Goal: Information Seeking & Learning: Learn about a topic

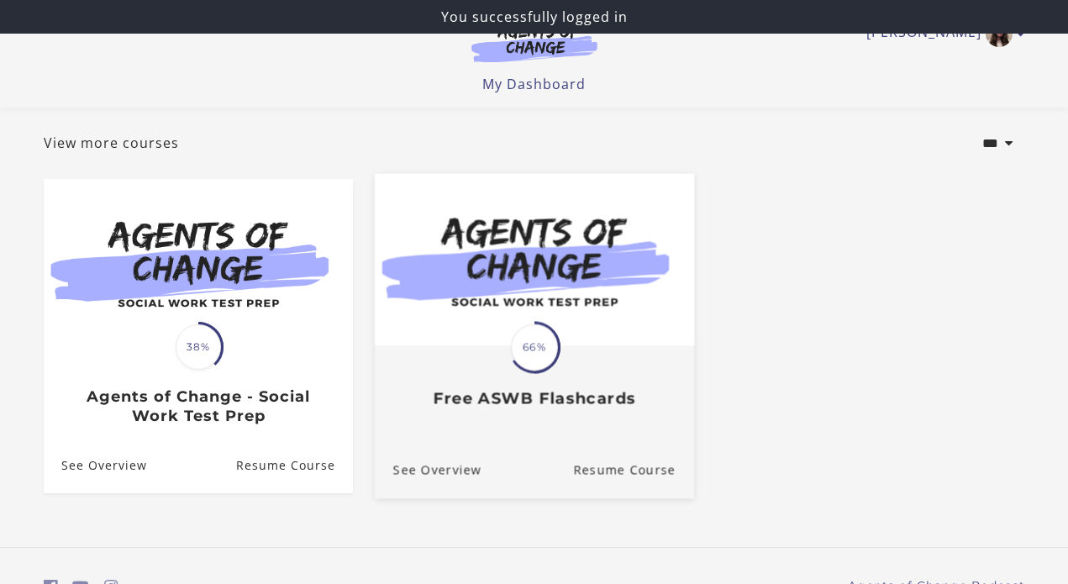
scroll to position [170, 0]
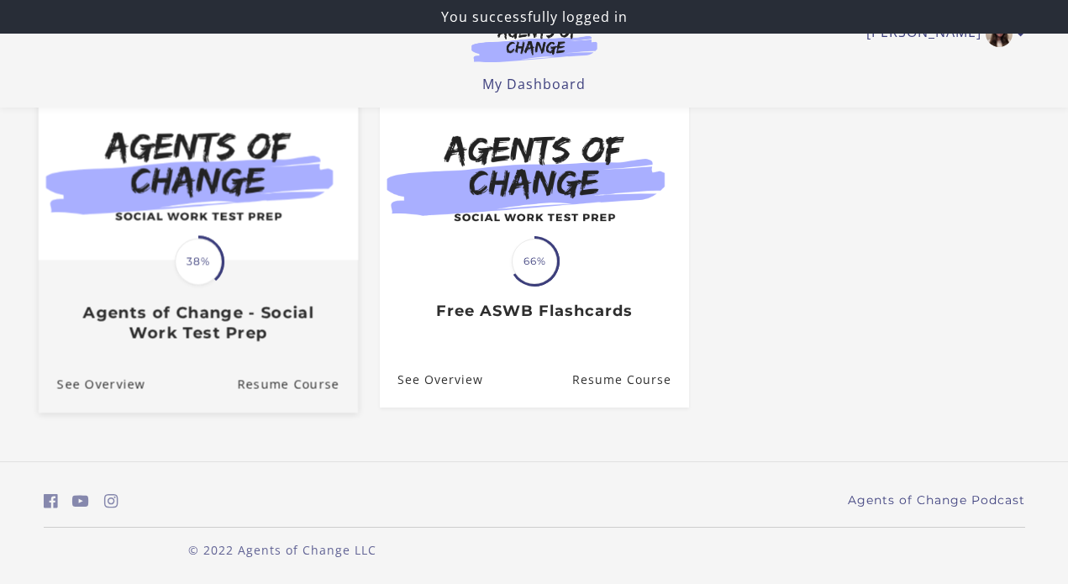
click at [198, 273] on span "38%" at bounding box center [198, 262] width 47 height 47
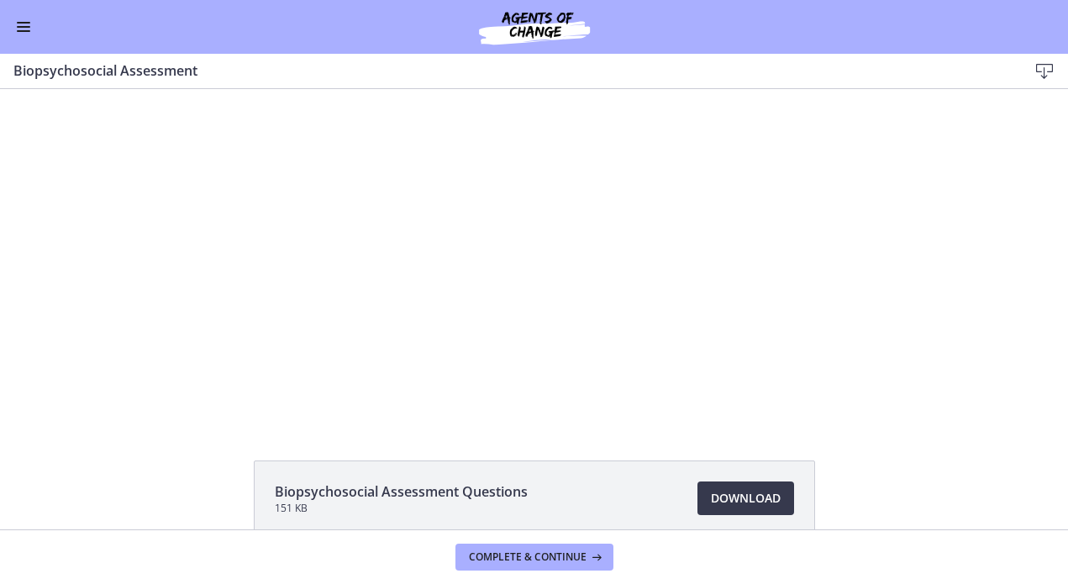
scroll to position [23, 0]
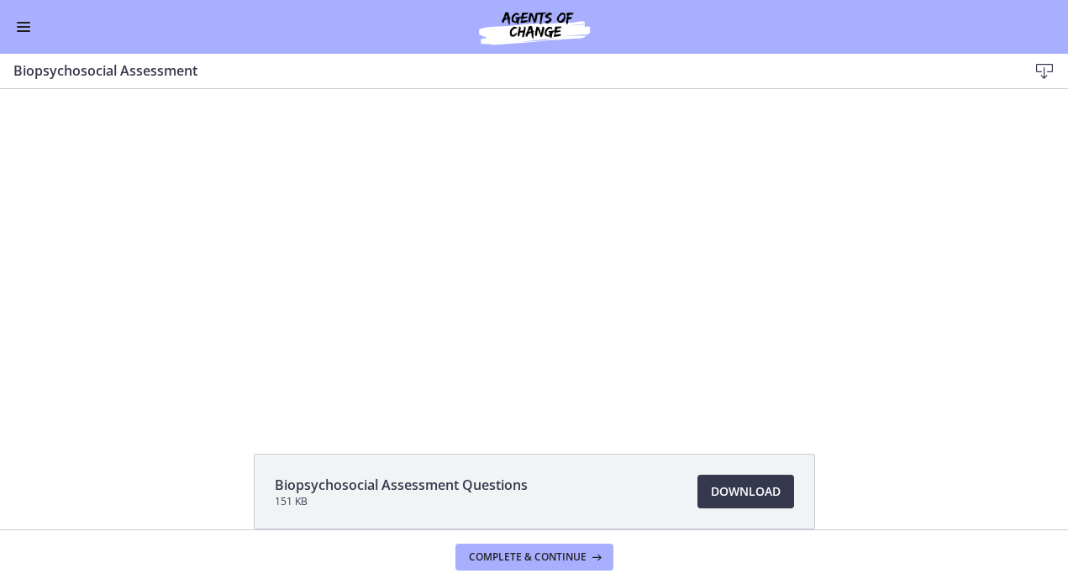
click at [18, 21] on button "Enable menu" at bounding box center [23, 27] width 20 height 20
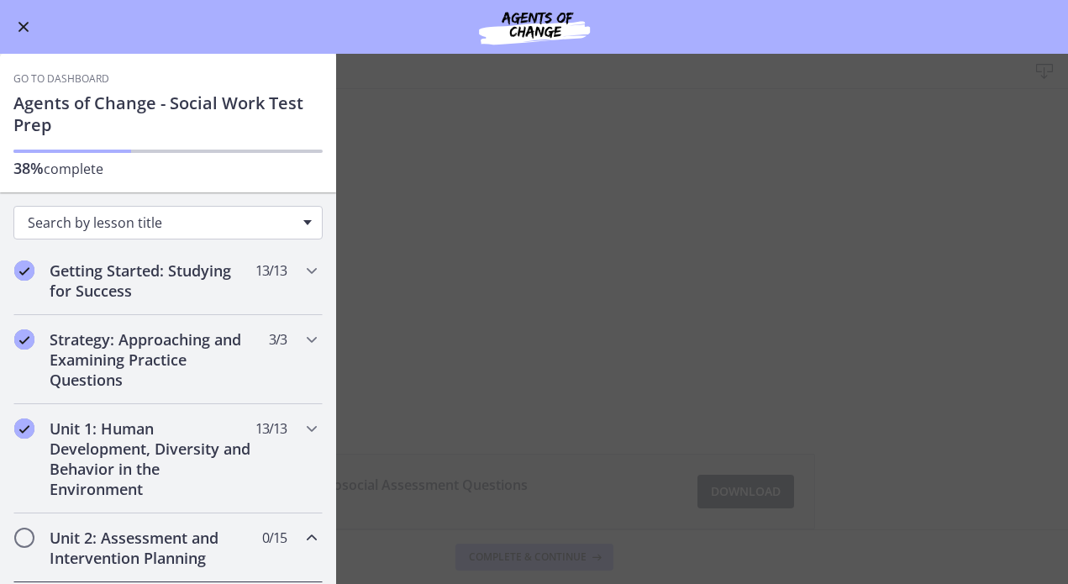
click at [125, 234] on div "Search by lesson title" at bounding box center [167, 223] width 309 height 34
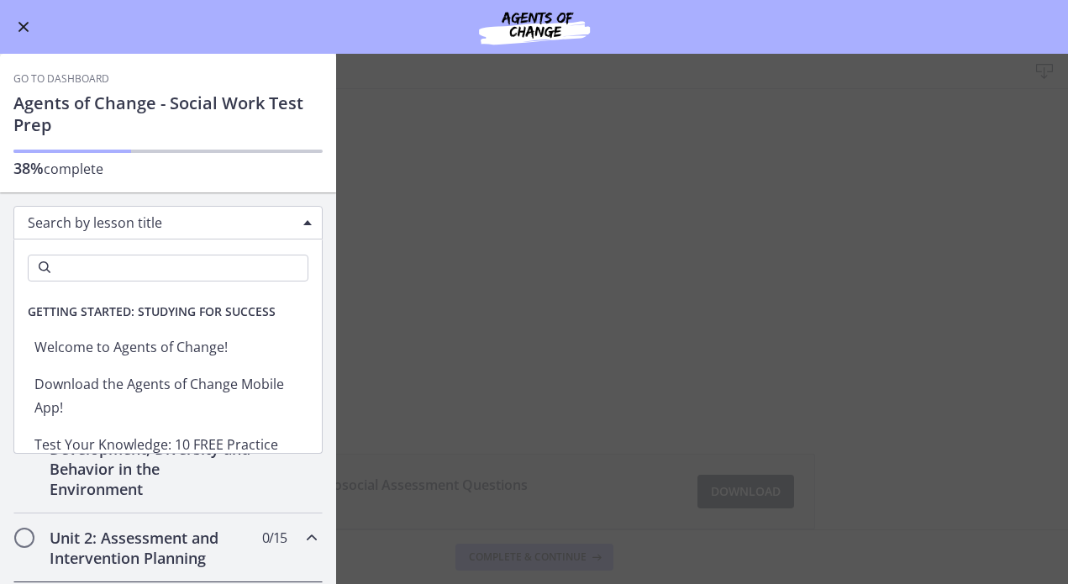
click at [125, 234] on div "Search by lesson title" at bounding box center [167, 223] width 309 height 34
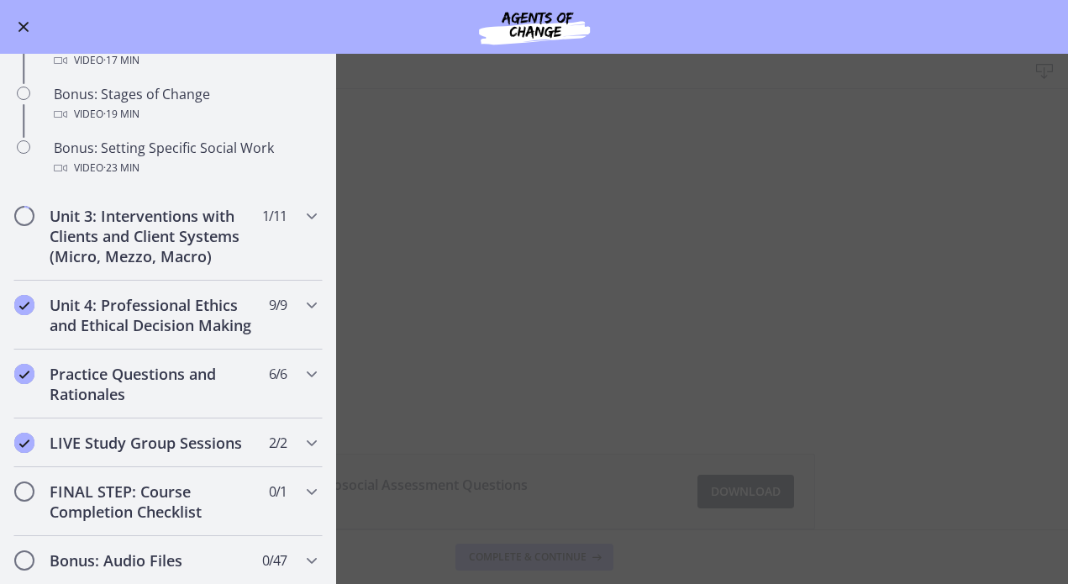
scroll to position [1414, 0]
click at [308, 219] on icon "Chapters" at bounding box center [312, 214] width 20 height 20
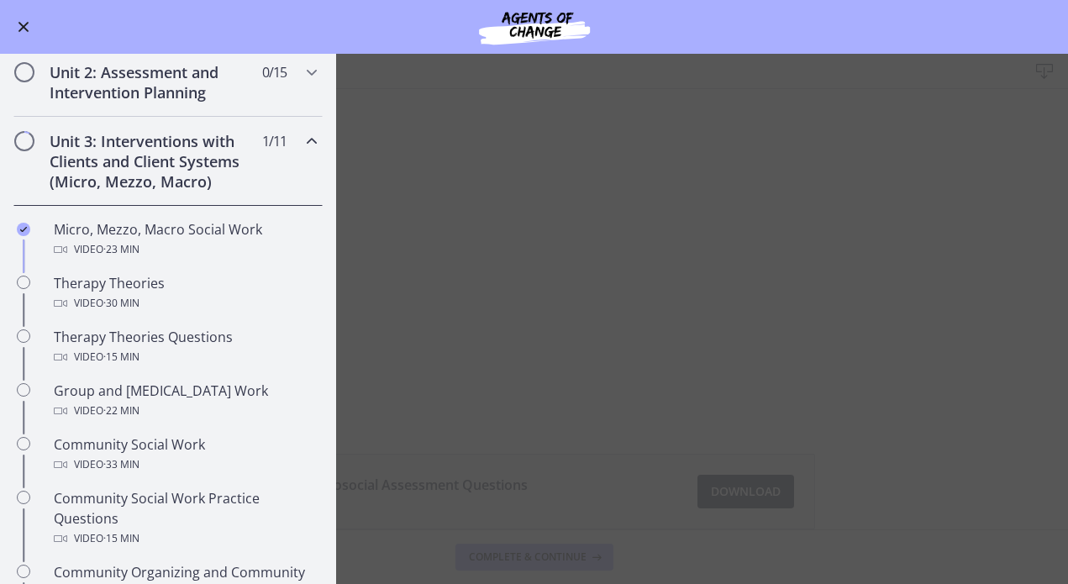
scroll to position [468, 0]
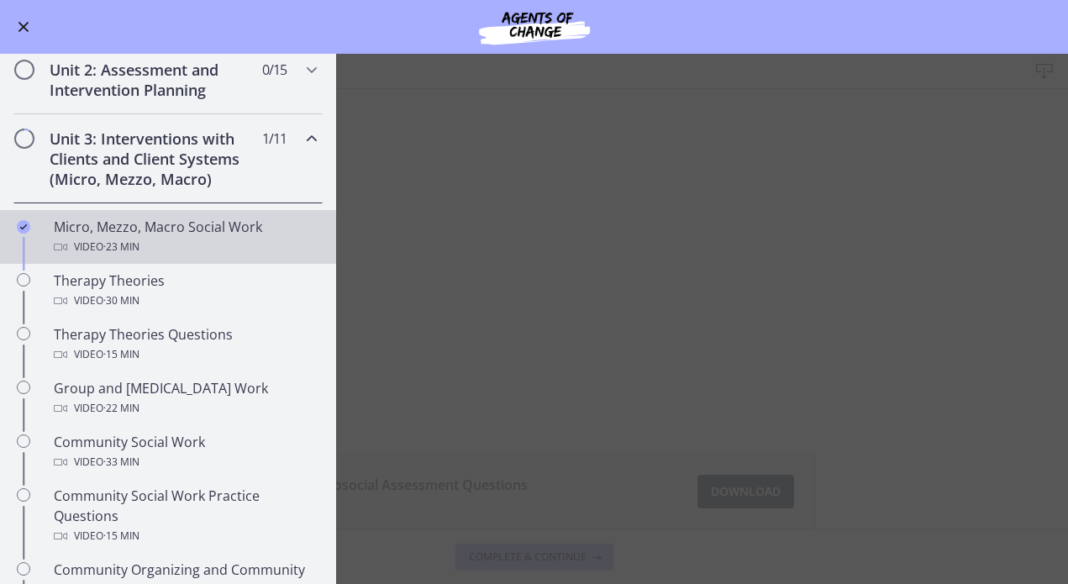
click at [198, 237] on div "Video · 23 min" at bounding box center [185, 247] width 262 height 20
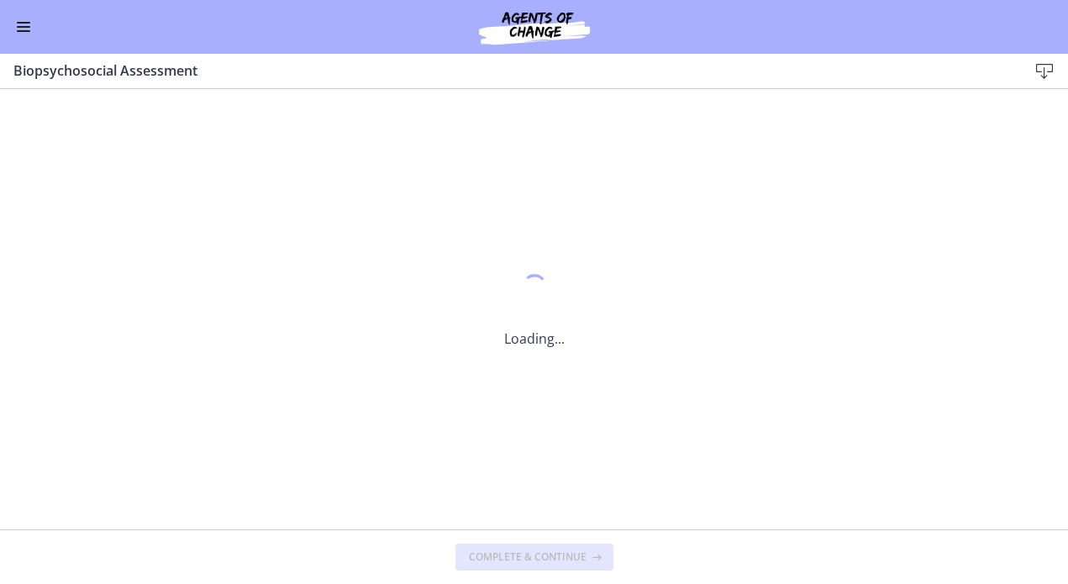
scroll to position [0, 0]
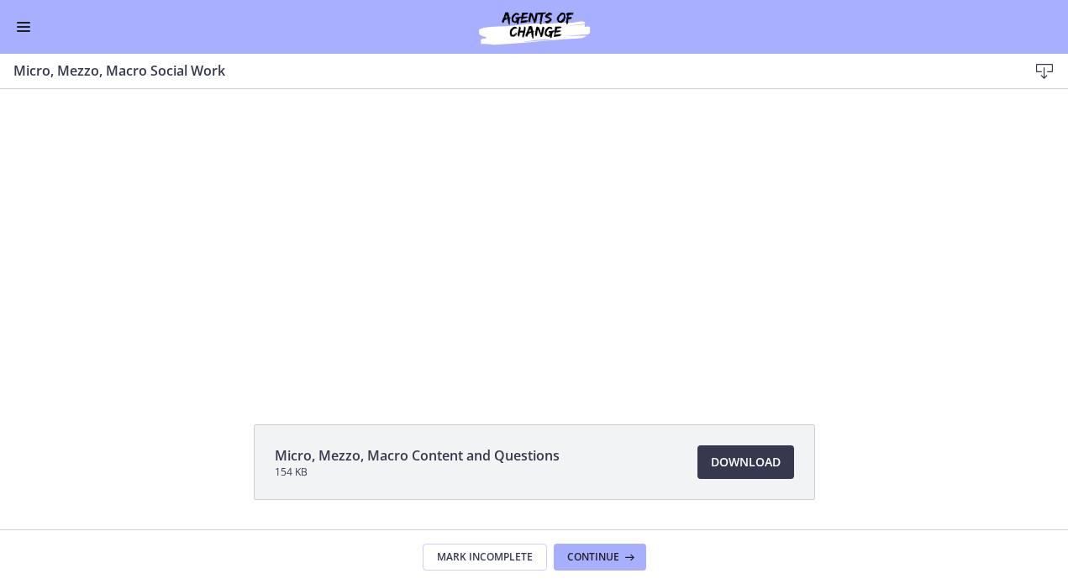
scroll to position [76, 0]
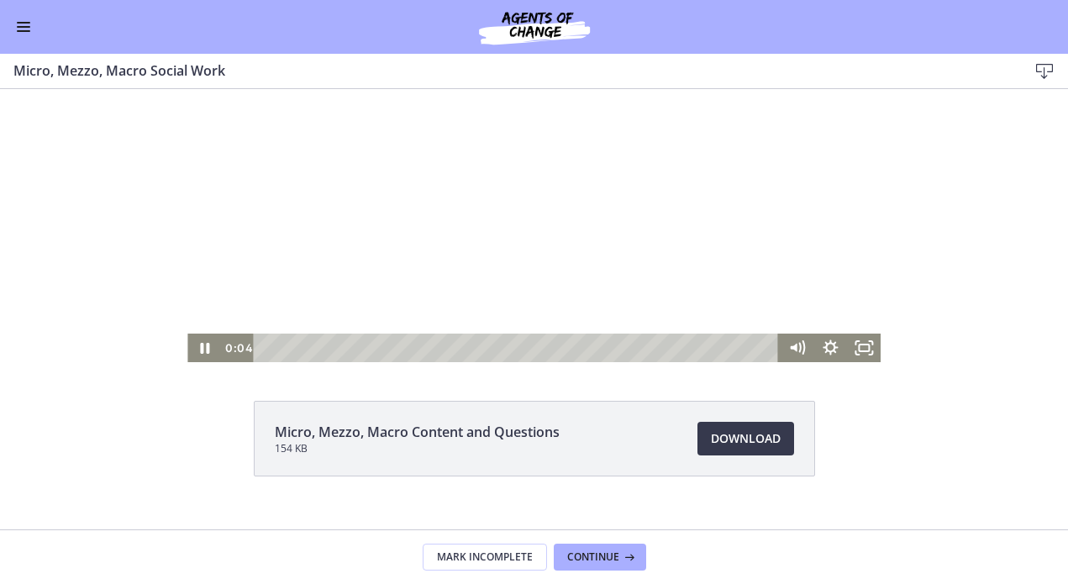
click at [493, 345] on div "Playbar" at bounding box center [519, 348] width 506 height 29
click at [267, 348] on div "0:04" at bounding box center [519, 348] width 506 height 29
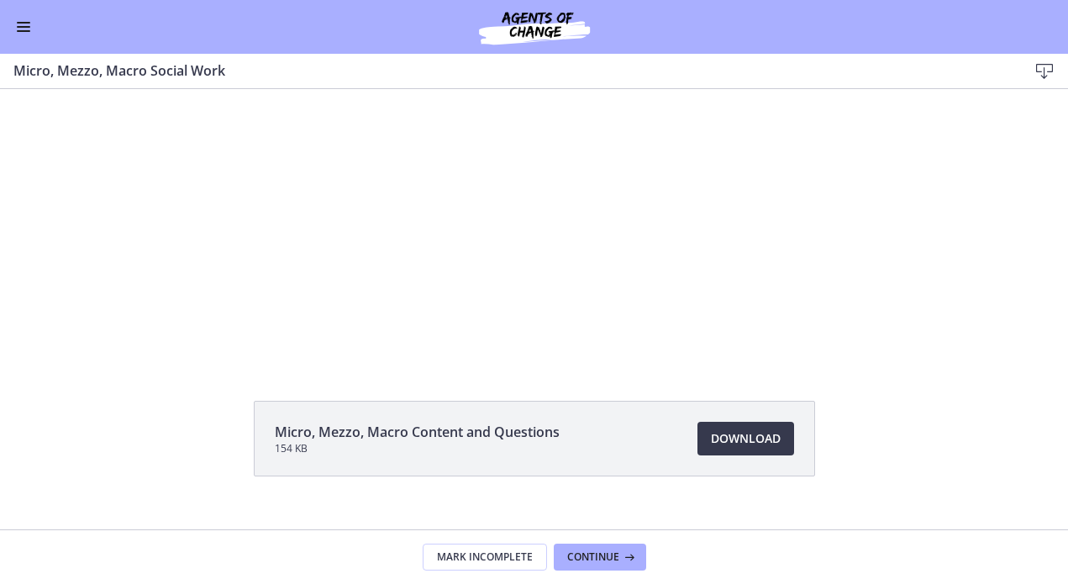
click at [921, 406] on div "Micro, Mezzo, Macro Content and Questions 154 KB Download Opens in a new window" at bounding box center [534, 479] width 1068 height 156
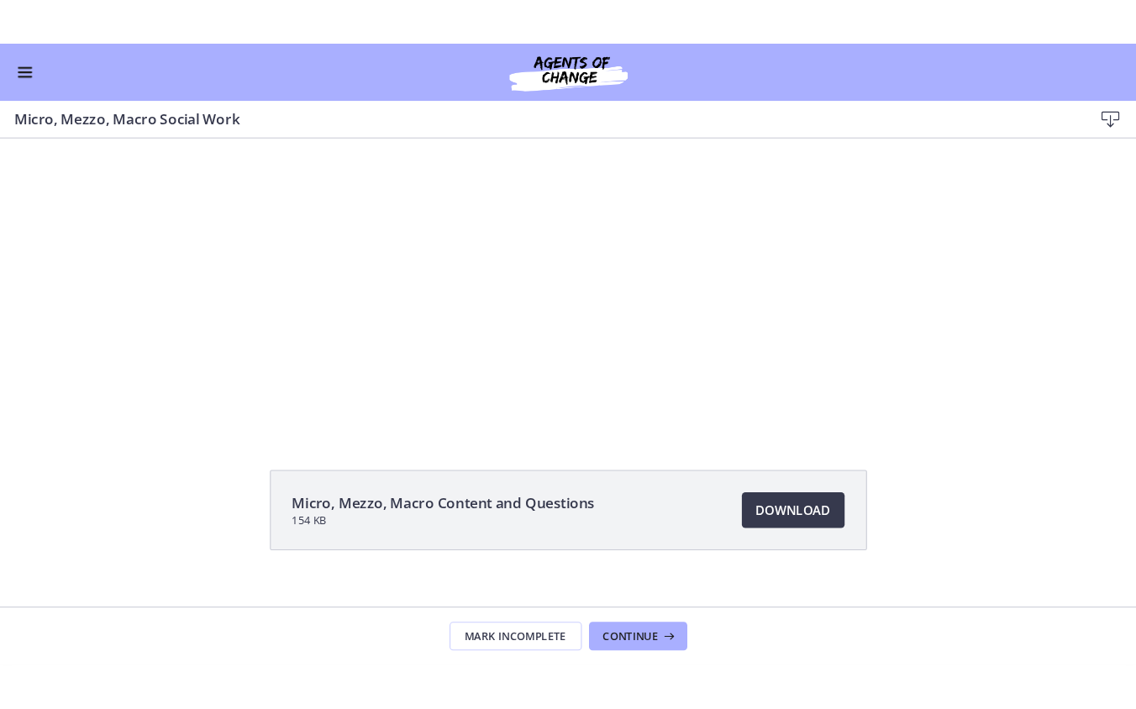
scroll to position [0, 0]
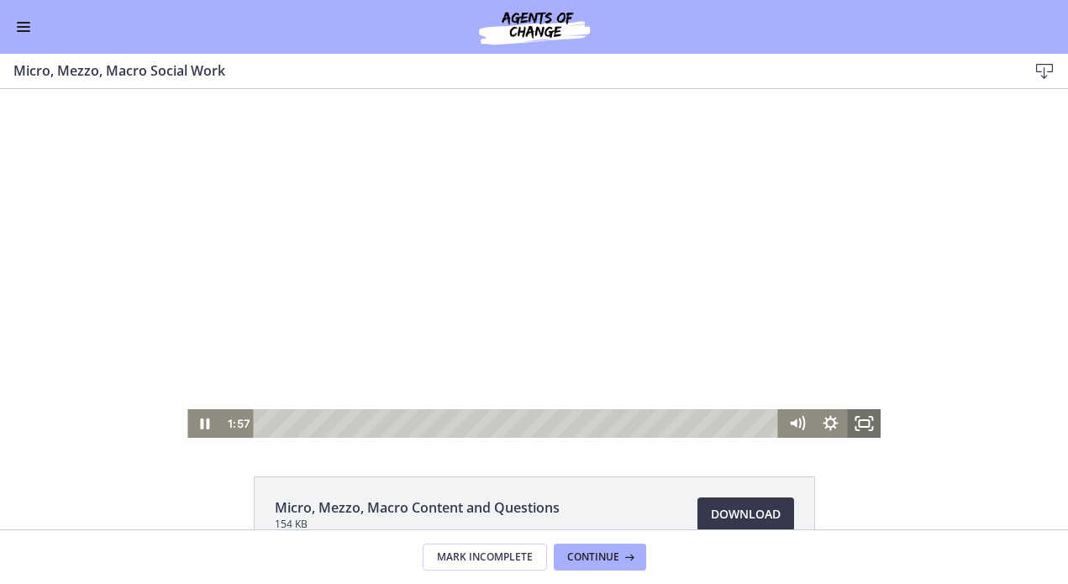
click at [867, 432] on icon "Fullscreen" at bounding box center [864, 423] width 34 height 29
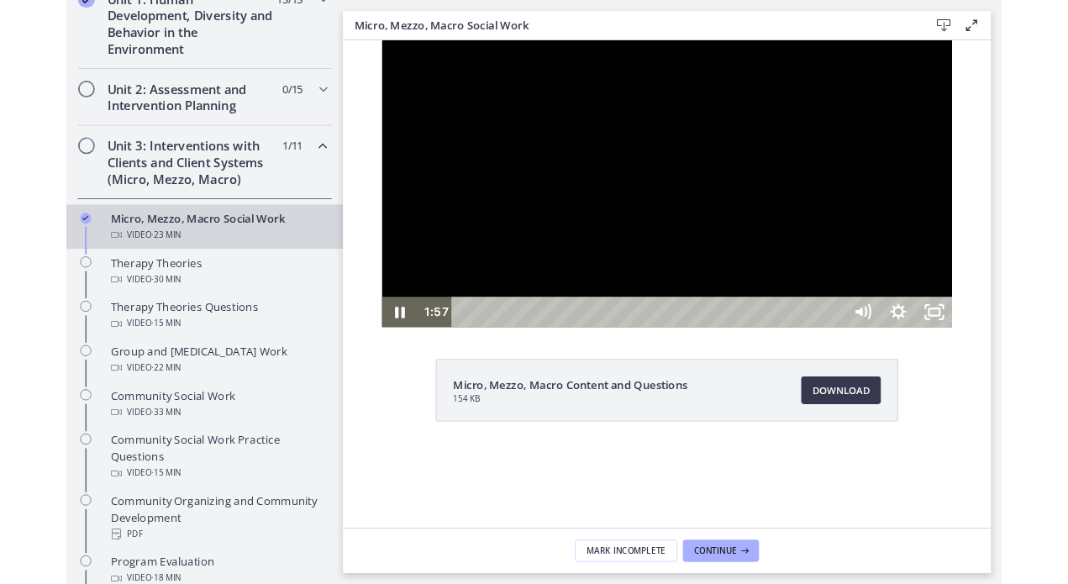
scroll to position [471, 0]
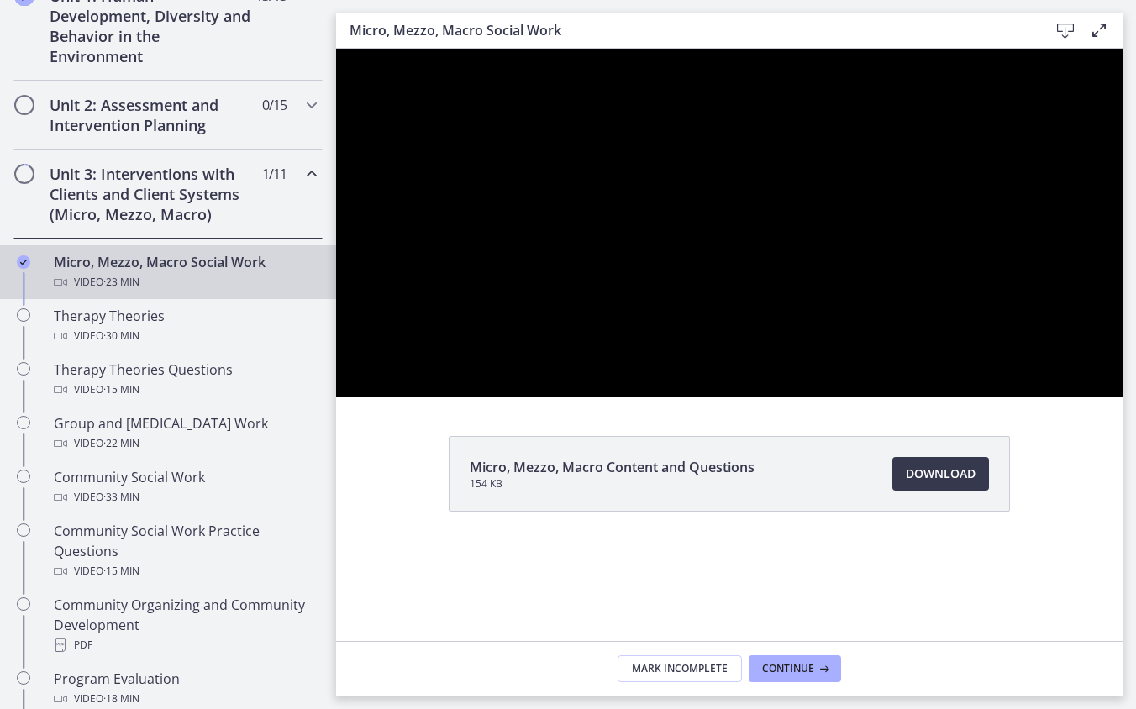
click at [1067, 361] on button "Unfullscreen" at bounding box center [1101, 379] width 44 height 37
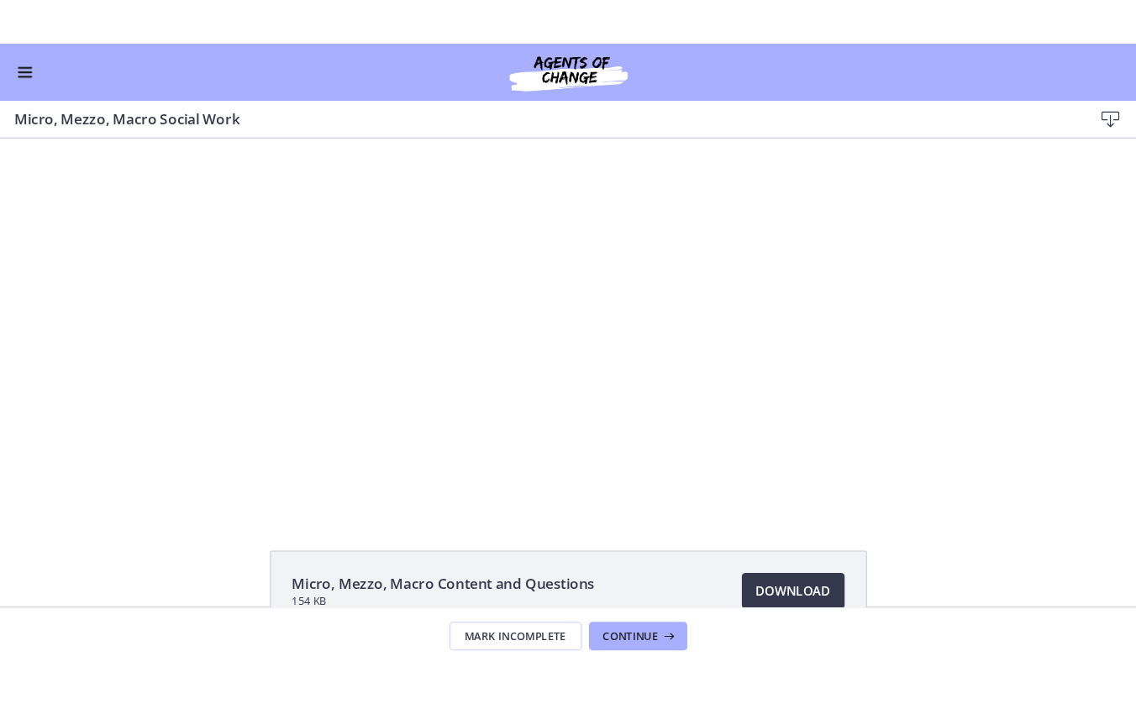
scroll to position [468, 0]
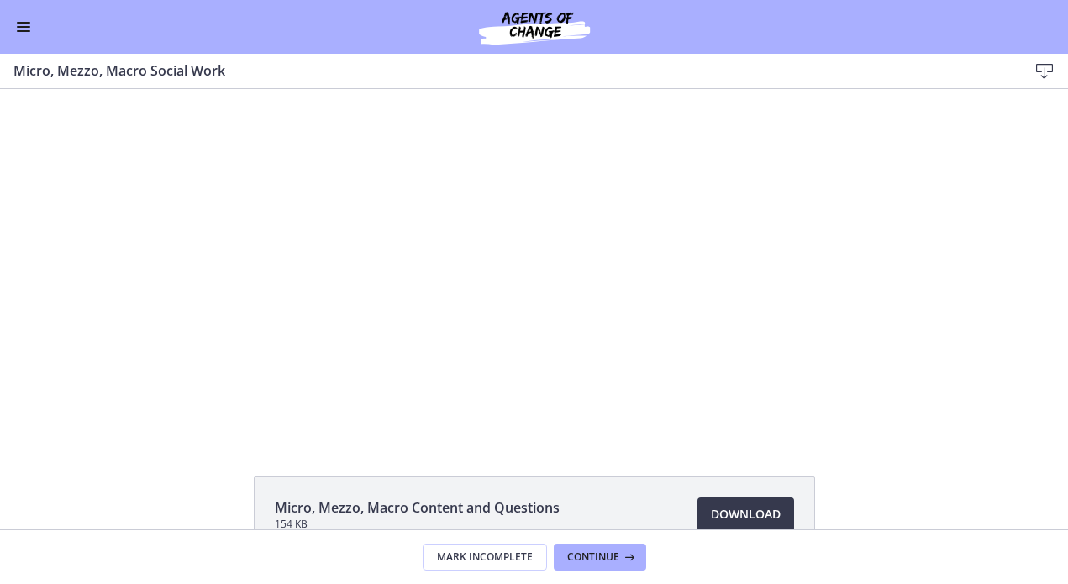
click at [847, 409] on button "Fullscreen" at bounding box center [864, 423] width 34 height 29
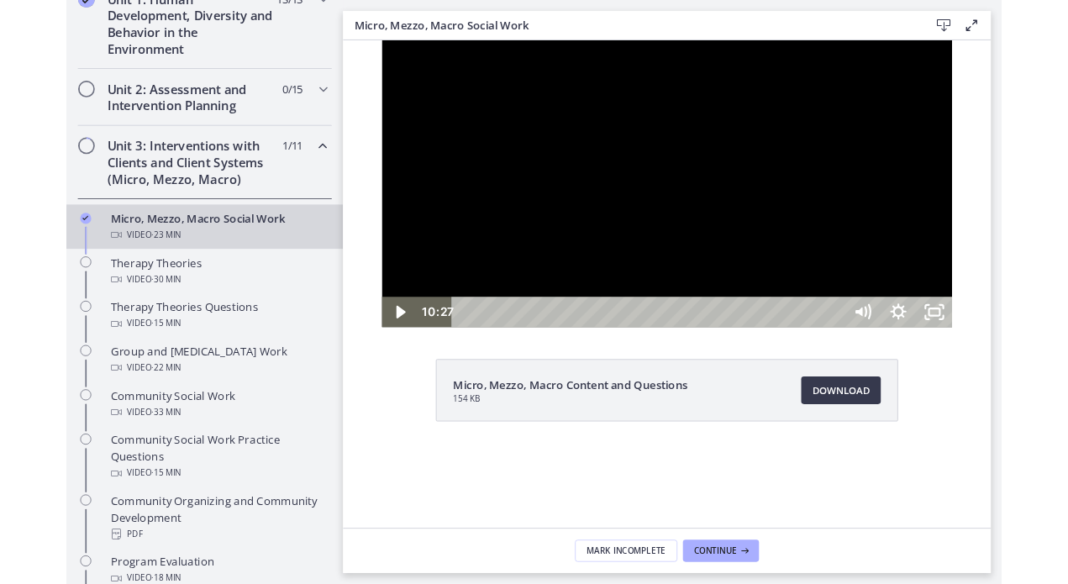
scroll to position [471, 0]
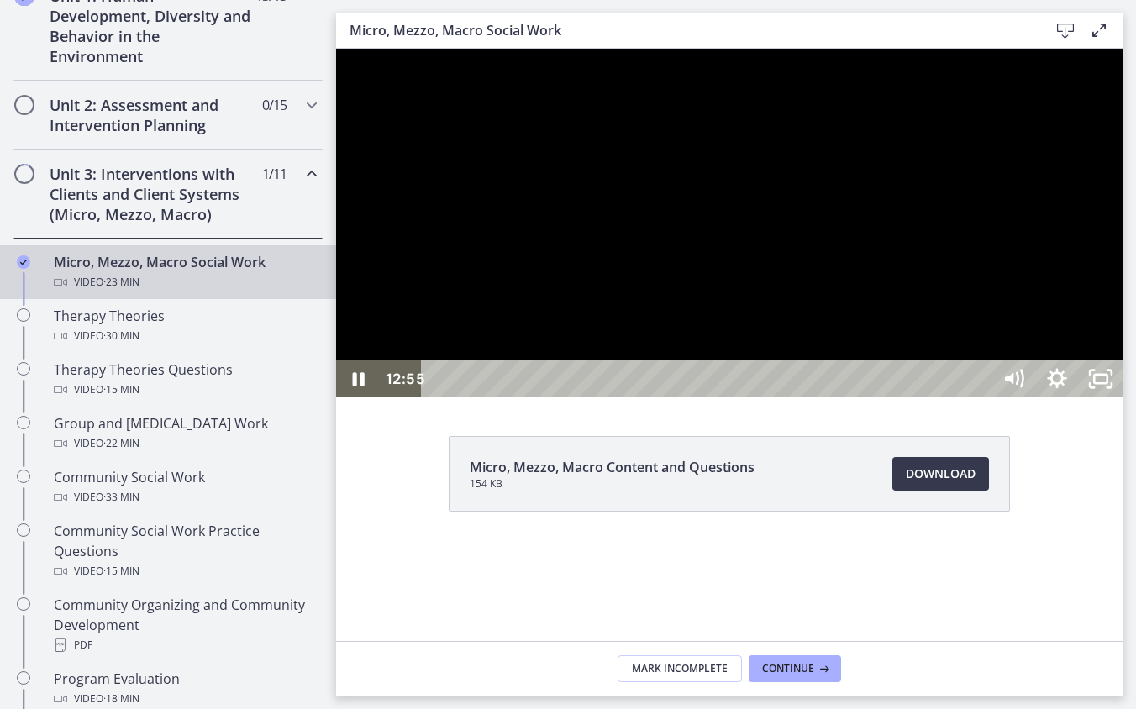
click at [937, 398] on div at bounding box center [729, 223] width 787 height 349
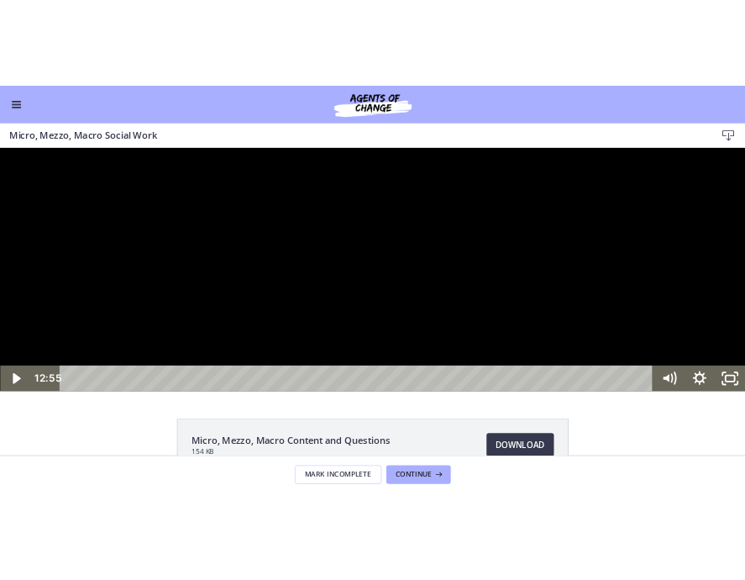
scroll to position [467, 0]
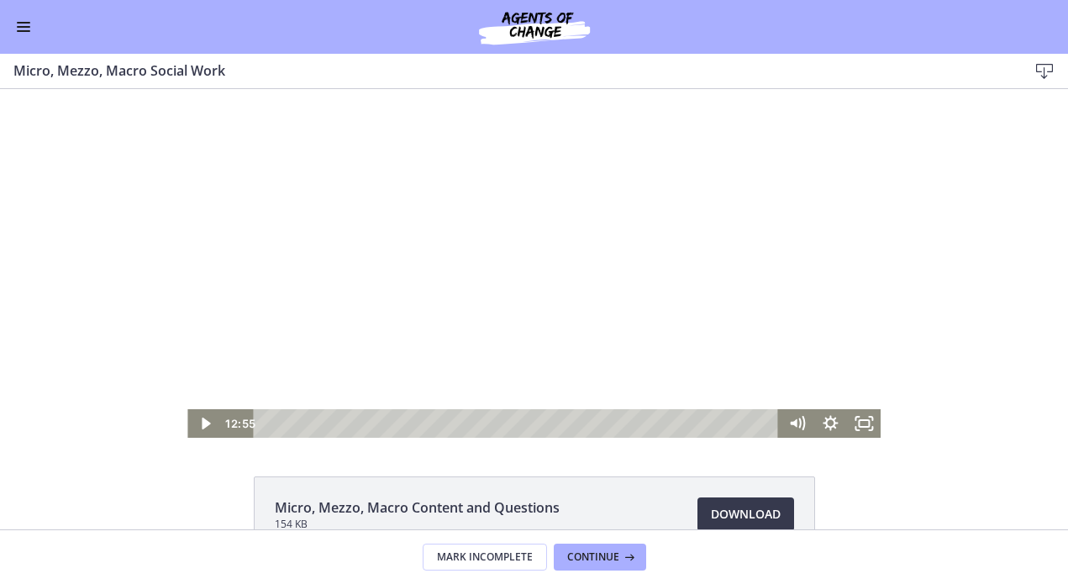
click at [518, 176] on div at bounding box center [533, 263] width 693 height 349
